Goal: Book appointment/travel/reservation

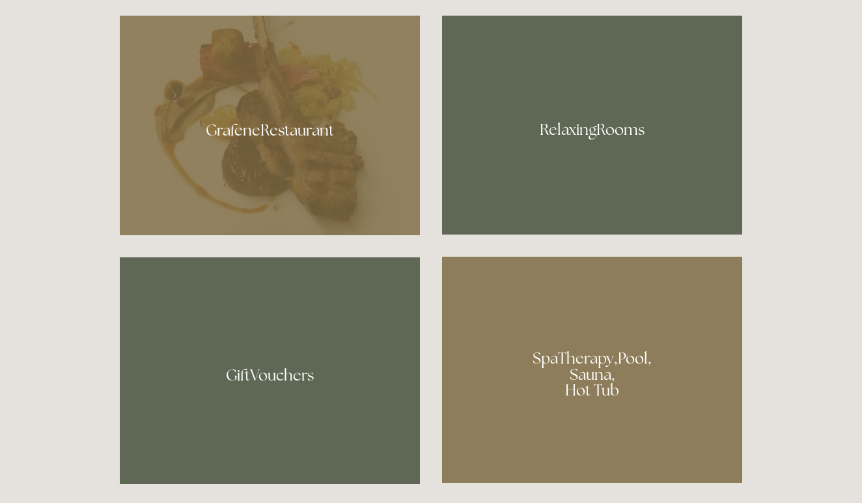
scroll to position [801, 0]
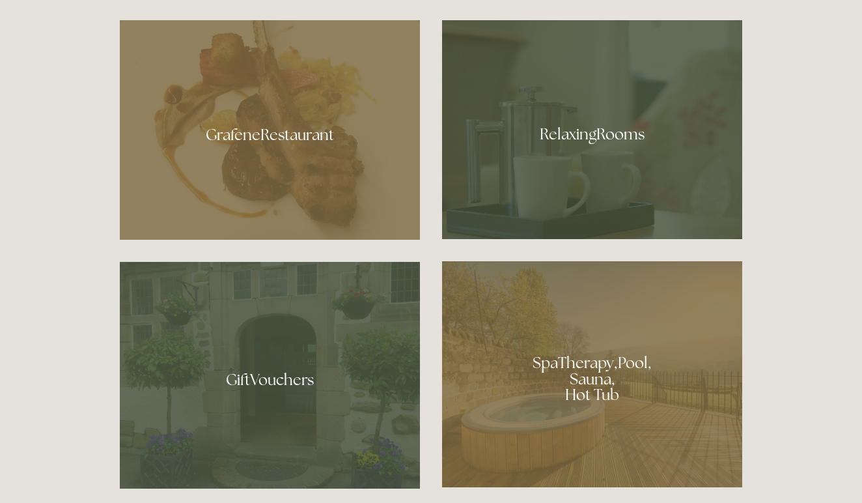
click at [601, 352] on div at bounding box center [592, 374] width 300 height 226
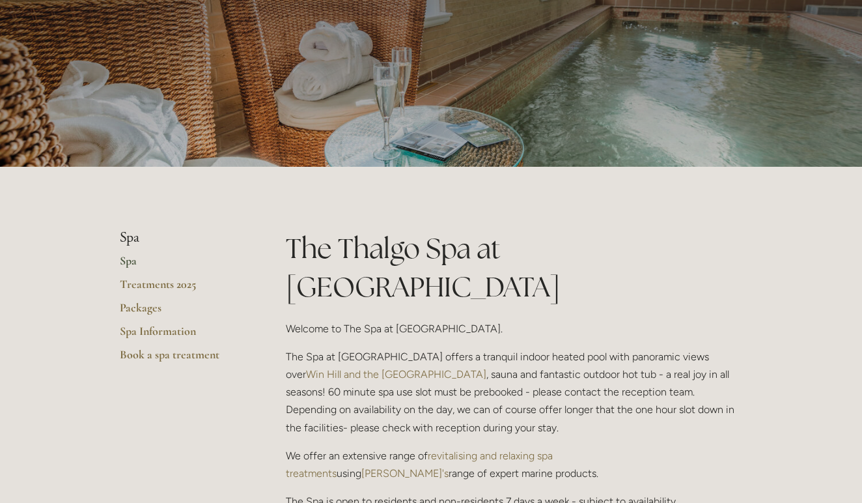
scroll to position [107, 0]
click at [152, 305] on link "Packages" at bounding box center [182, 311] width 124 height 23
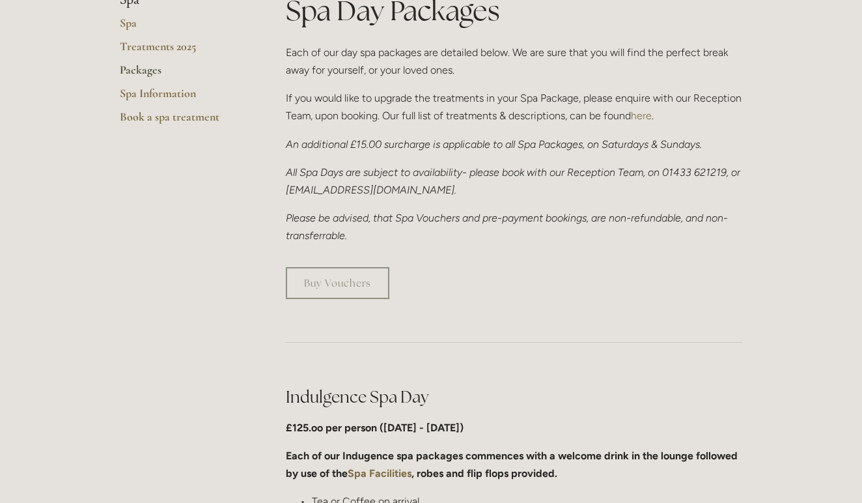
scroll to position [344, 0]
click at [141, 91] on link "Spa Information" at bounding box center [182, 97] width 124 height 23
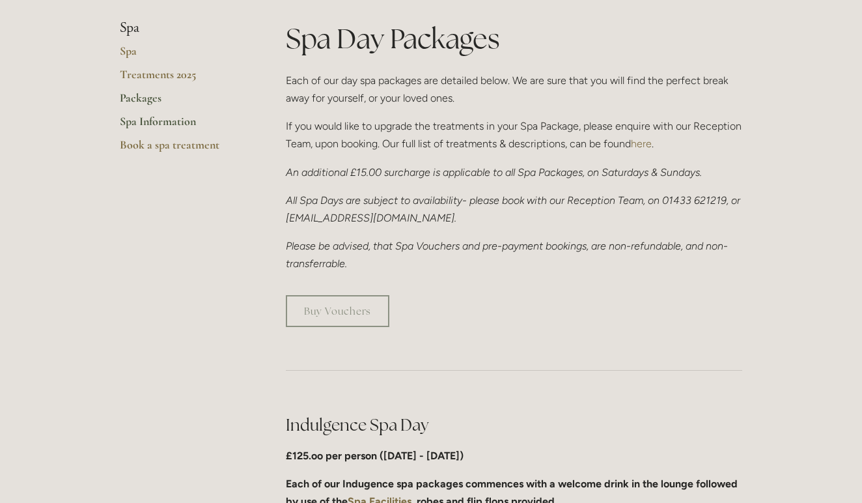
scroll to position [312, 0]
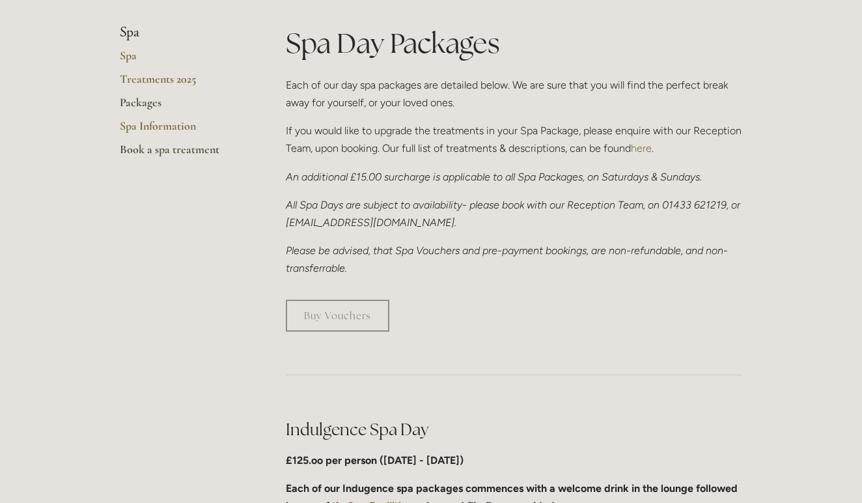
click at [196, 148] on link "Book a spa treatment" at bounding box center [182, 153] width 124 height 23
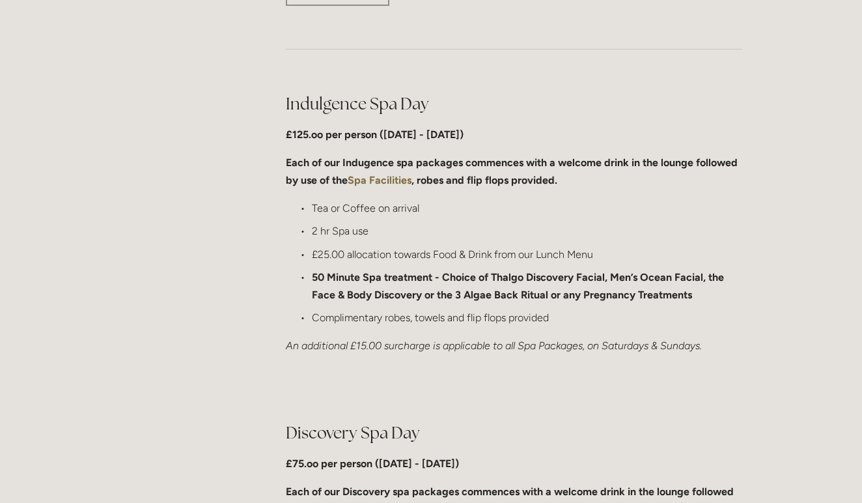
scroll to position [688, 0]
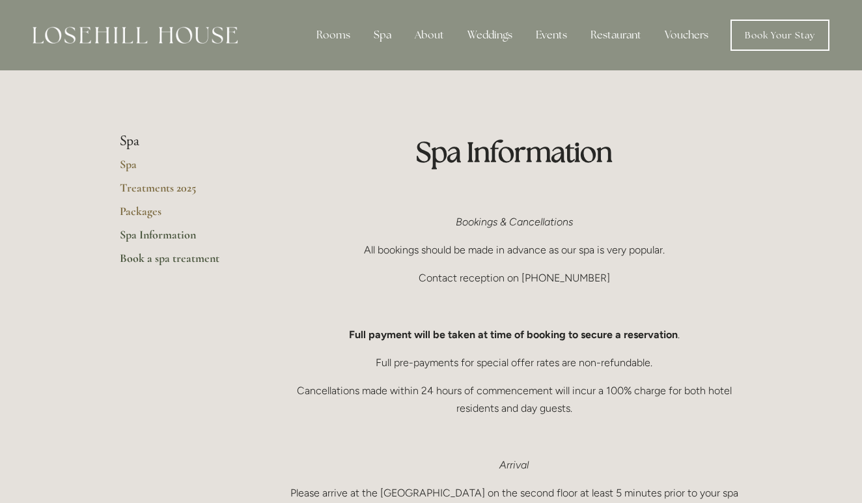
click at [176, 257] on link "Book a spa treatment" at bounding box center [182, 262] width 124 height 23
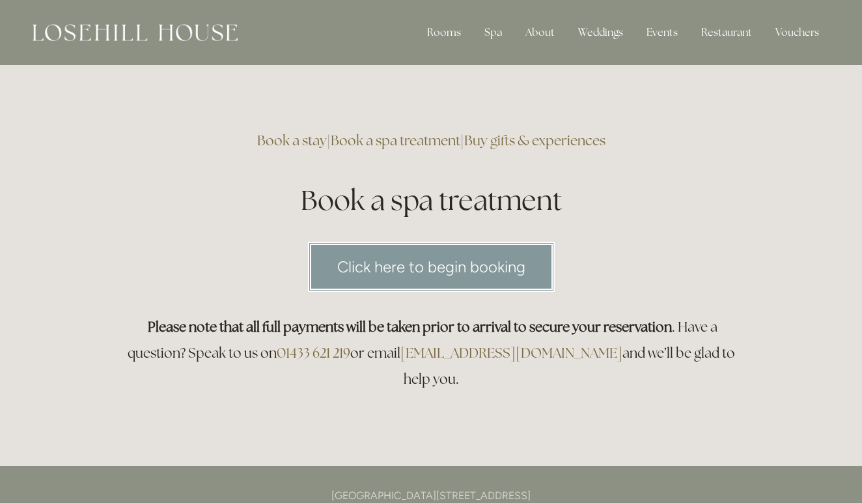
click at [420, 265] on link "Click here to begin booking" at bounding box center [431, 267] width 247 height 50
click at [408, 265] on link "Click here to begin booking" at bounding box center [431, 267] width 247 height 50
